Goal: Answer question/provide support: Share knowledge or assist other users

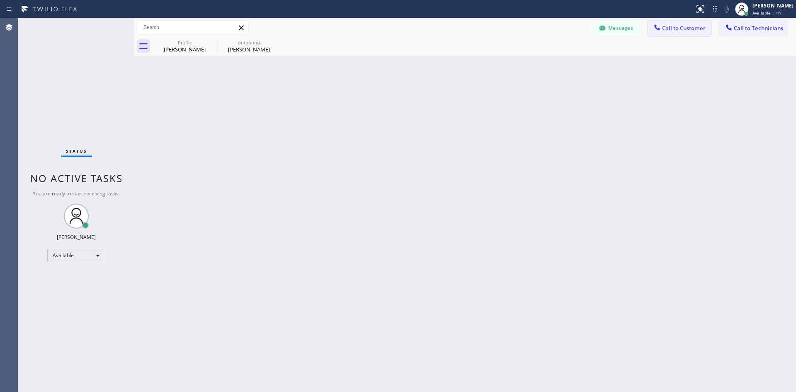
click at [683, 24] on span "Call to Customer" at bounding box center [684, 27] width 44 height 7
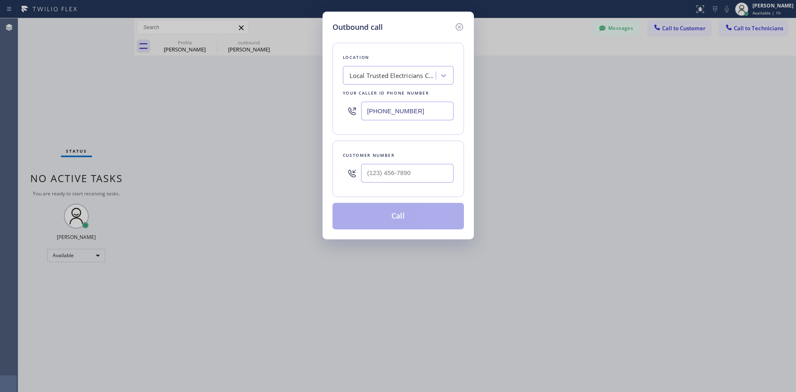
click at [423, 76] on div "Local Trusted Electricians Cypress" at bounding box center [392, 76] width 87 height 10
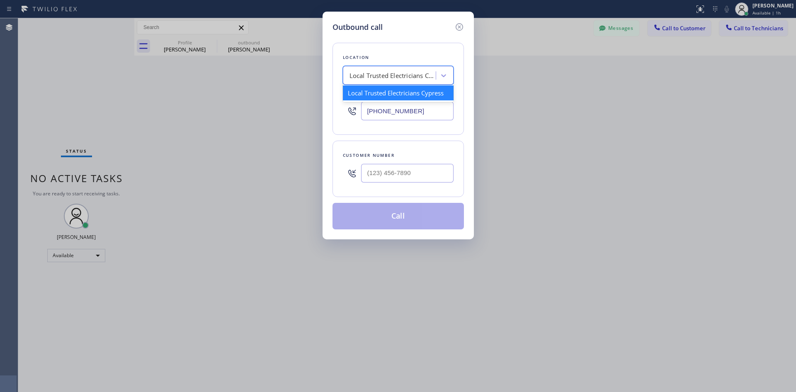
paste input "Local Trusted Electricians [GEOGRAPHIC_DATA]"
type input "Local Trusted Electricians [GEOGRAPHIC_DATA]"
click at [419, 98] on div "Local Trusted Electricians [GEOGRAPHIC_DATA]" at bounding box center [398, 96] width 111 height 23
type input "[PHONE_NUMBER]"
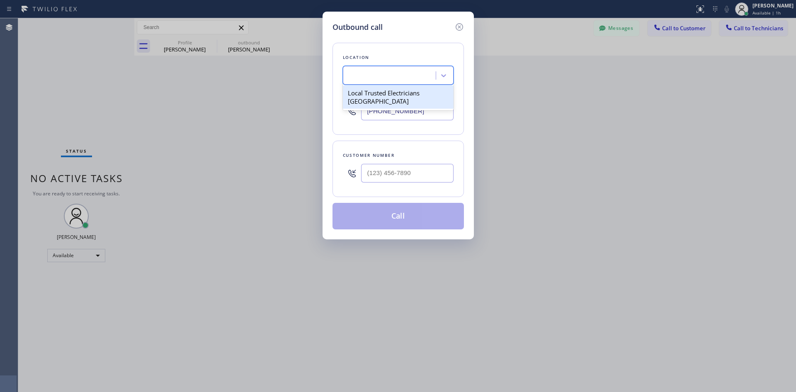
scroll to position [0, 1]
type input "(___) ___-____"
click at [402, 175] on input "(___) ___-____" at bounding box center [407, 173] width 92 height 19
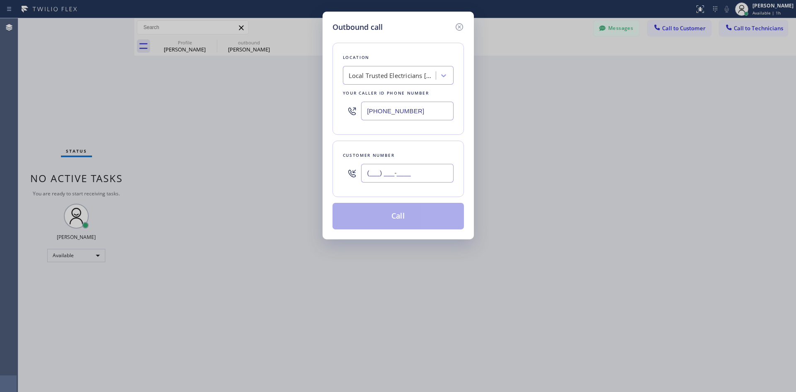
paste input "917) 271-7486"
type input "[PHONE_NUMBER]"
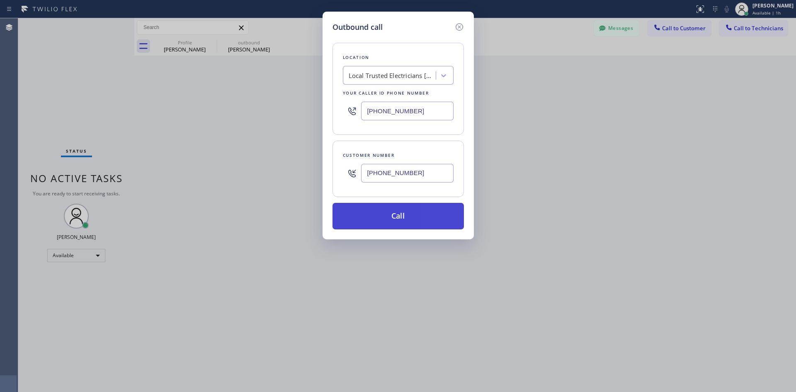
click at [369, 215] on button "Call" at bounding box center [397, 216] width 131 height 27
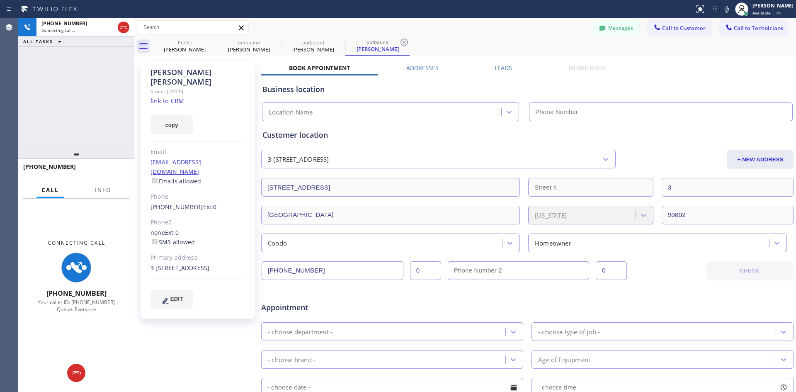
type input "[PHONE_NUMBER]"
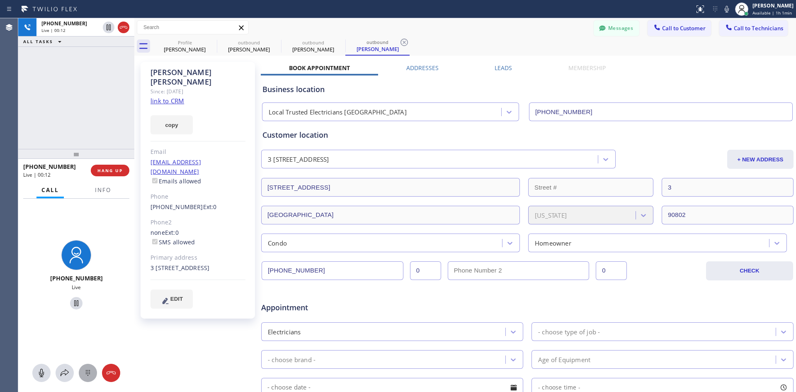
click at [86, 368] on icon at bounding box center [88, 373] width 10 height 10
drag, startPoint x: 75, startPoint y: 323, endPoint x: 95, endPoint y: 249, distance: 76.5
click at [75, 323] on span "+" at bounding box center [76, 325] width 3 height 4
click at [113, 373] on icon at bounding box center [111, 372] width 9 height 3
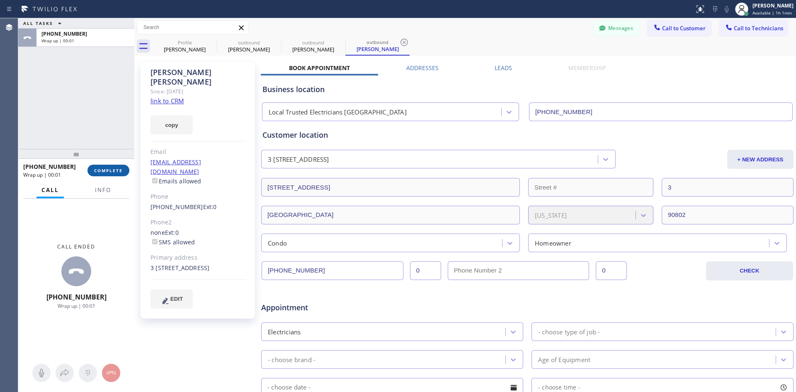
click at [114, 172] on span "COMPLETE" at bounding box center [108, 170] width 29 height 6
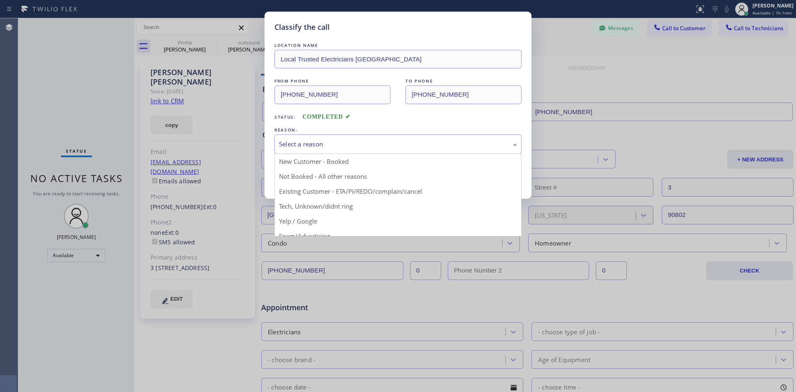
click at [339, 140] on div "Select a reason" at bounding box center [398, 144] width 238 height 10
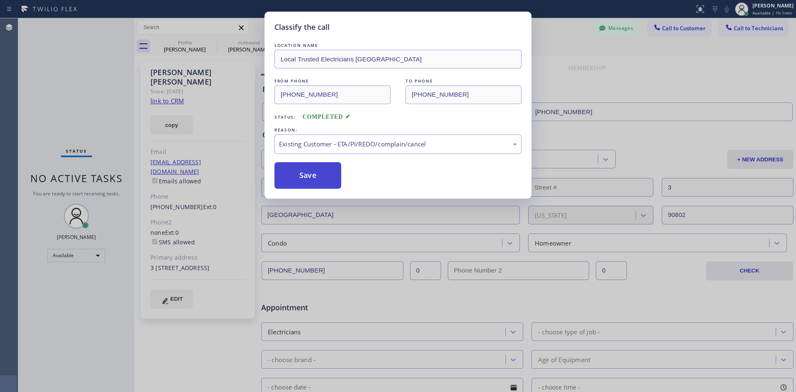
click at [328, 177] on button "Save" at bounding box center [307, 175] width 67 height 27
